Goal: Task Accomplishment & Management: Manage account settings

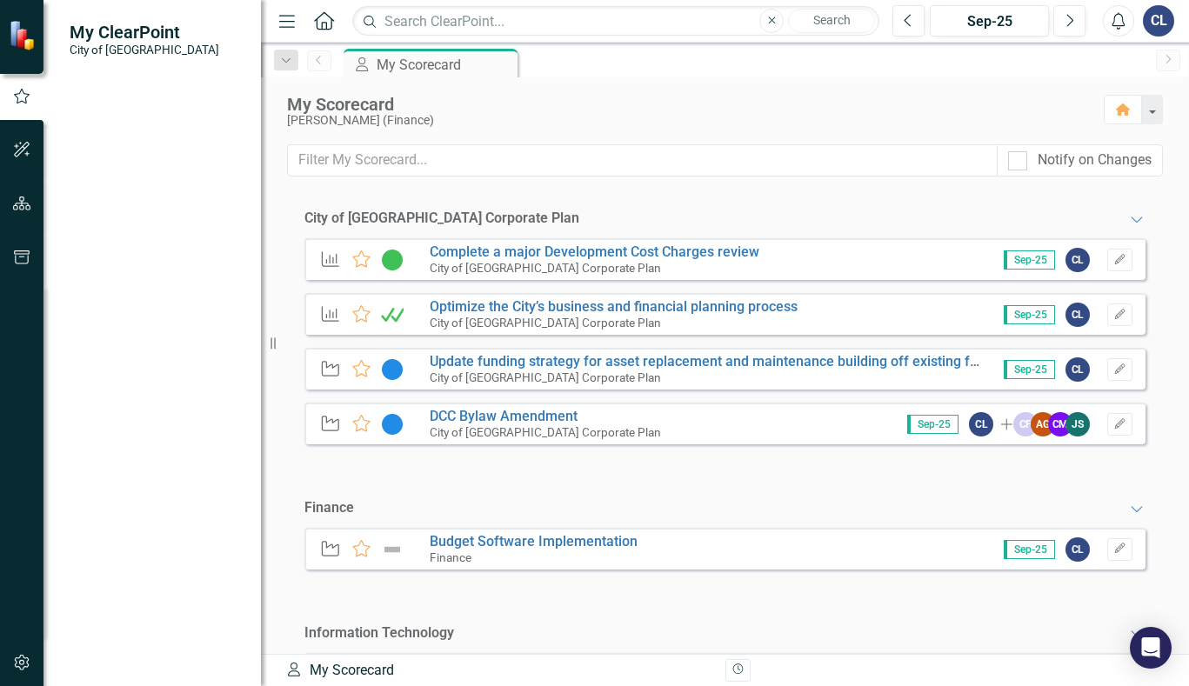
click at [673, 104] on div "My Scorecard" at bounding box center [686, 104] width 799 height 19
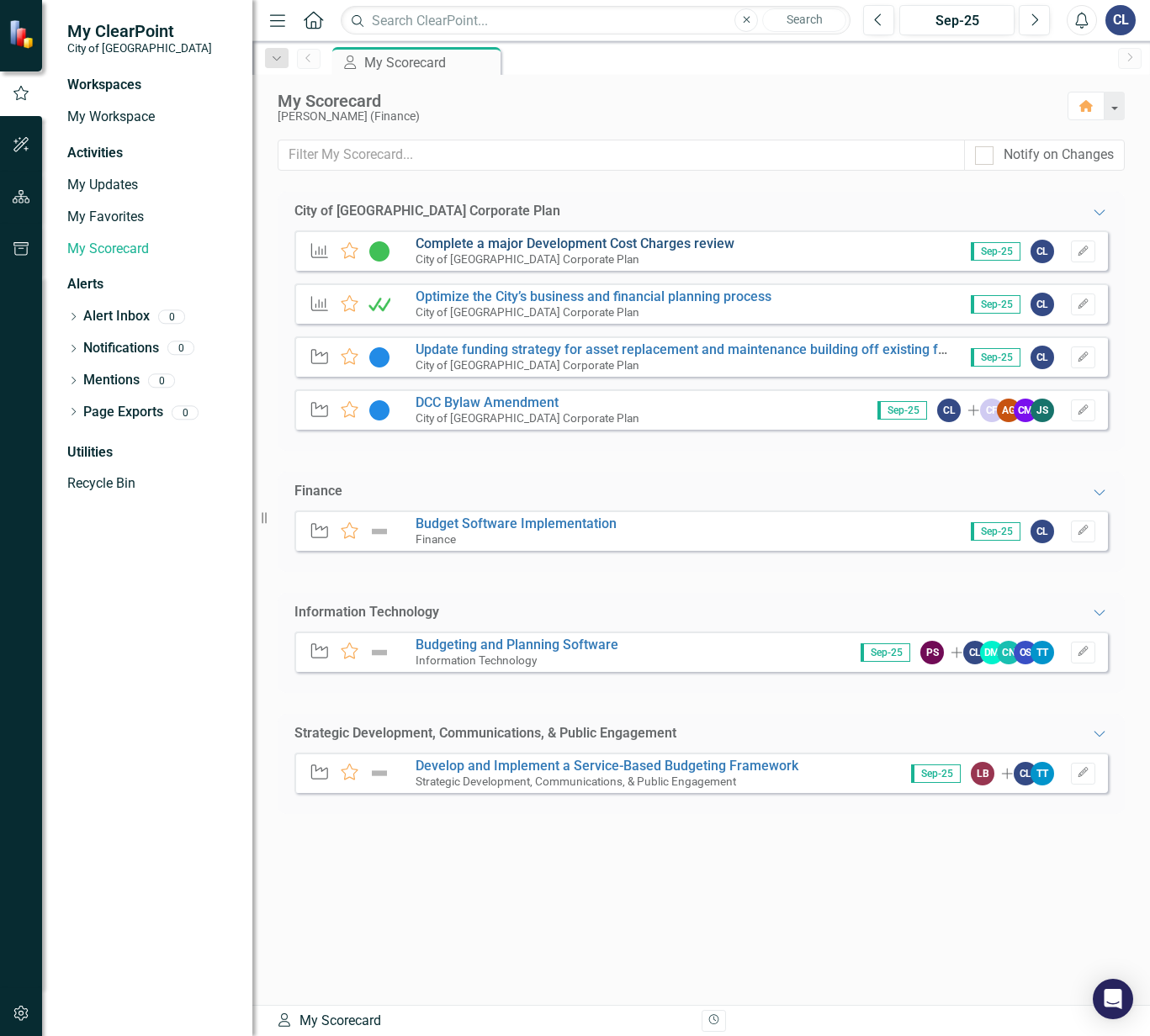
click at [678, 242] on link "Complete a major Development Cost Charges review" at bounding box center [575, 243] width 319 height 16
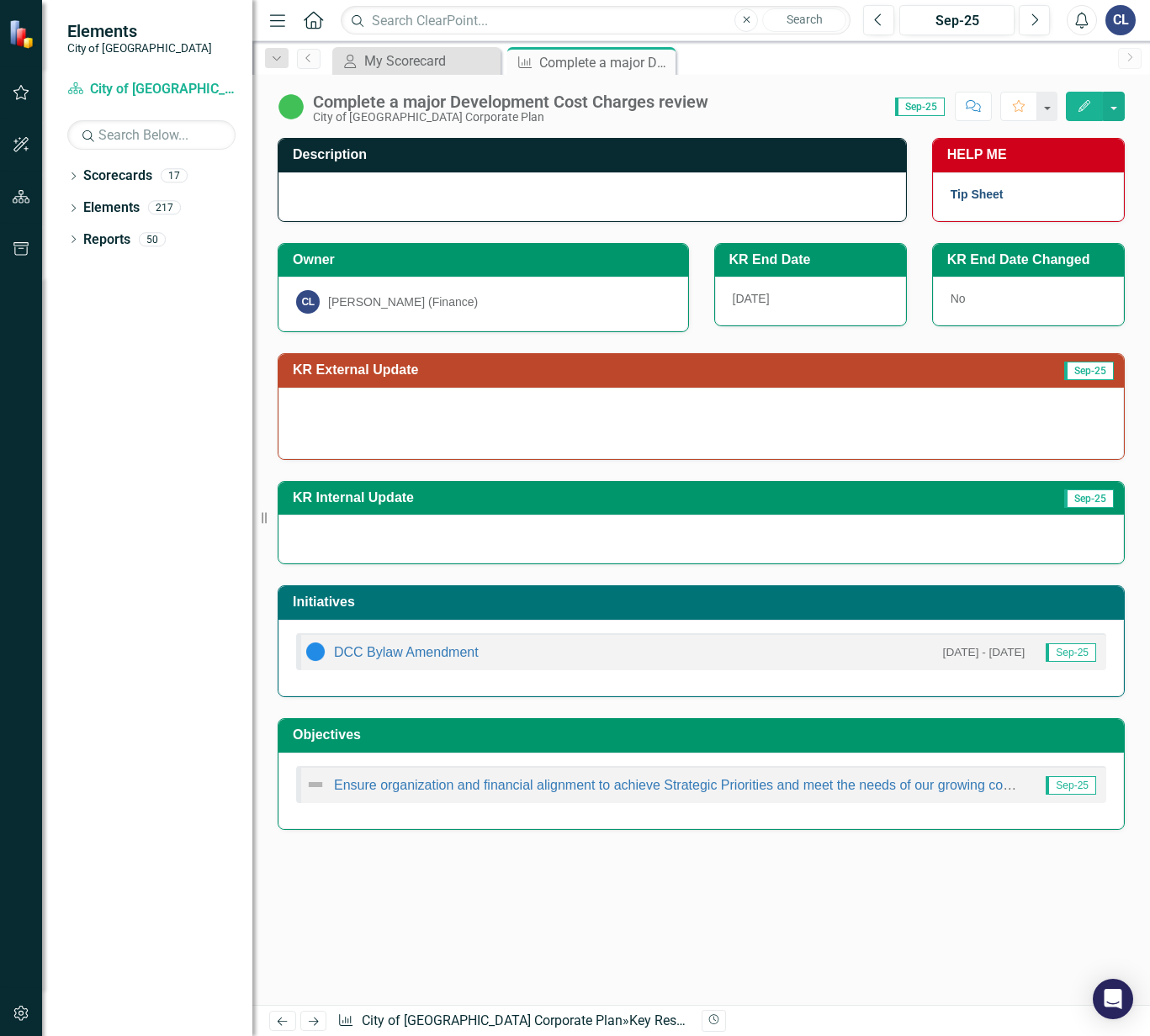
click at [963, 199] on link "Tip Sheet" at bounding box center [977, 194] width 53 height 14
click at [750, 304] on span "[DATE]" at bounding box center [751, 299] width 37 height 14
click at [760, 292] on span "[DATE]" at bounding box center [751, 299] width 37 height 14
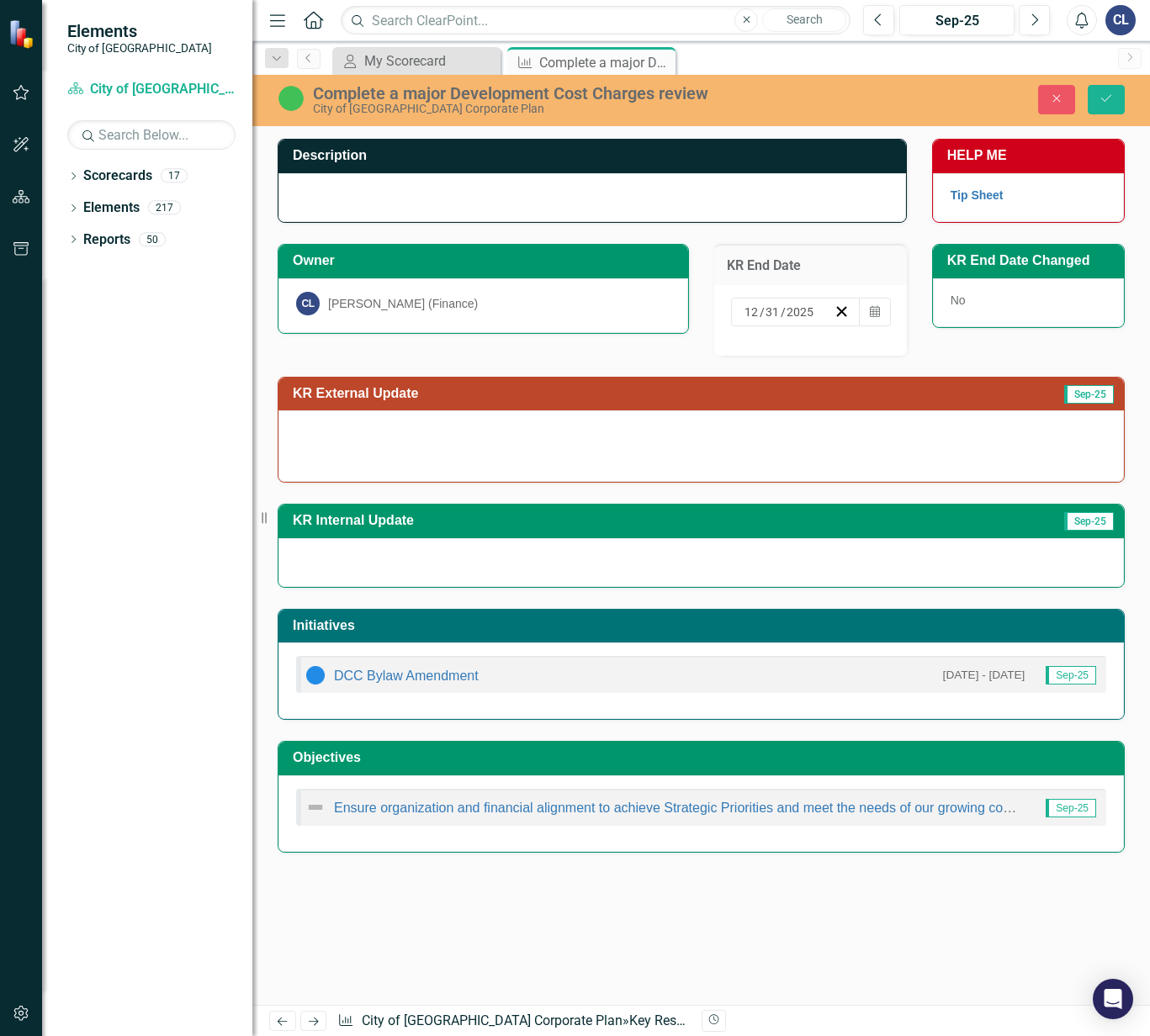
click at [971, 344] on div "KR End Date [DATE] Calendar KR End Date Changed No" at bounding box center [919, 288] width 436 height 133
click at [563, 60] on div "Complete a major Development Cost Charges review" at bounding box center [583, 63] width 90 height 21
click at [1060, 94] on icon "Close" at bounding box center [1056, 99] width 15 height 12
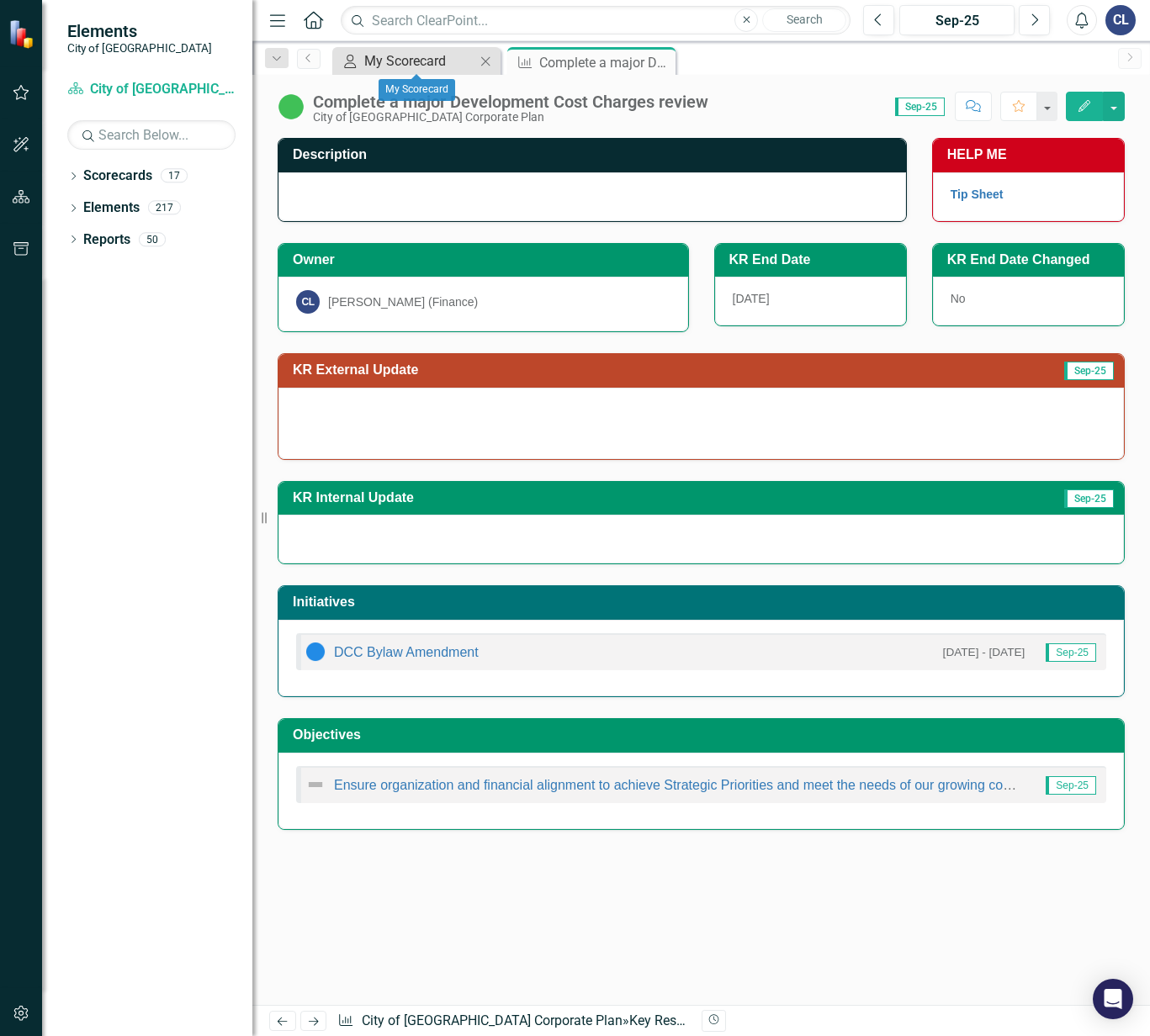
click at [441, 60] on div "My Scorecard" at bounding box center [419, 61] width 111 height 21
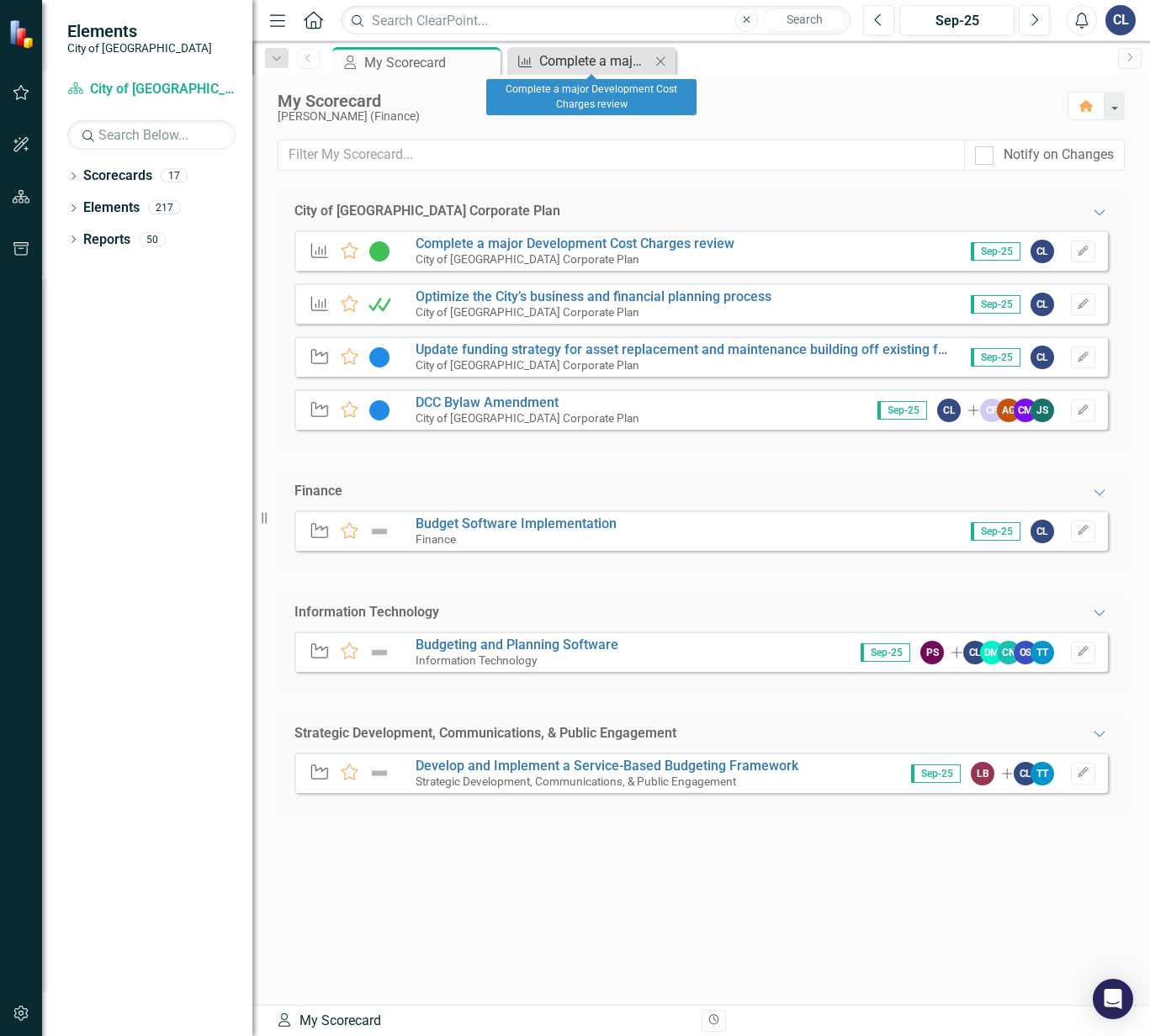
click at [583, 61] on div "Complete a major Development Cost Charges review" at bounding box center [594, 61] width 111 height 21
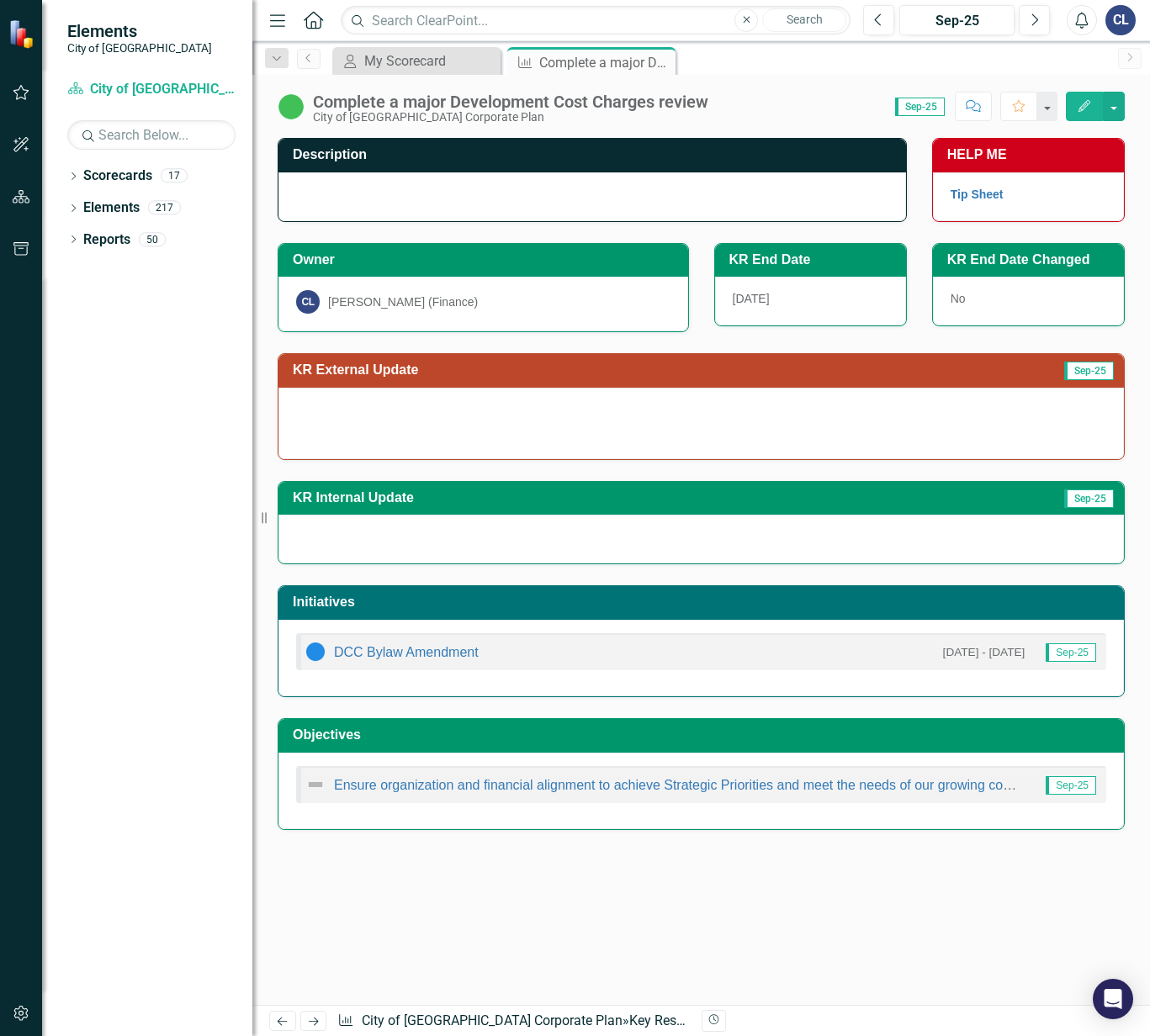
click at [394, 663] on div "Description HELP ME Tip Sheet Owner CL [PERSON_NAME] (Finance) KR End Date [DAT…" at bounding box center [701, 572] width 898 height 867
